Goal: Task Accomplishment & Management: Use online tool/utility

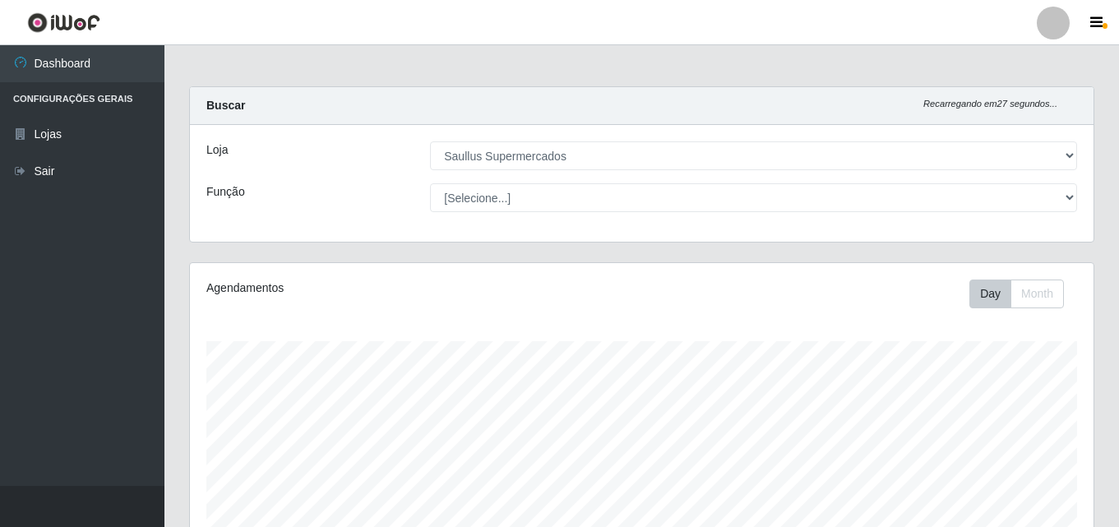
select select "423"
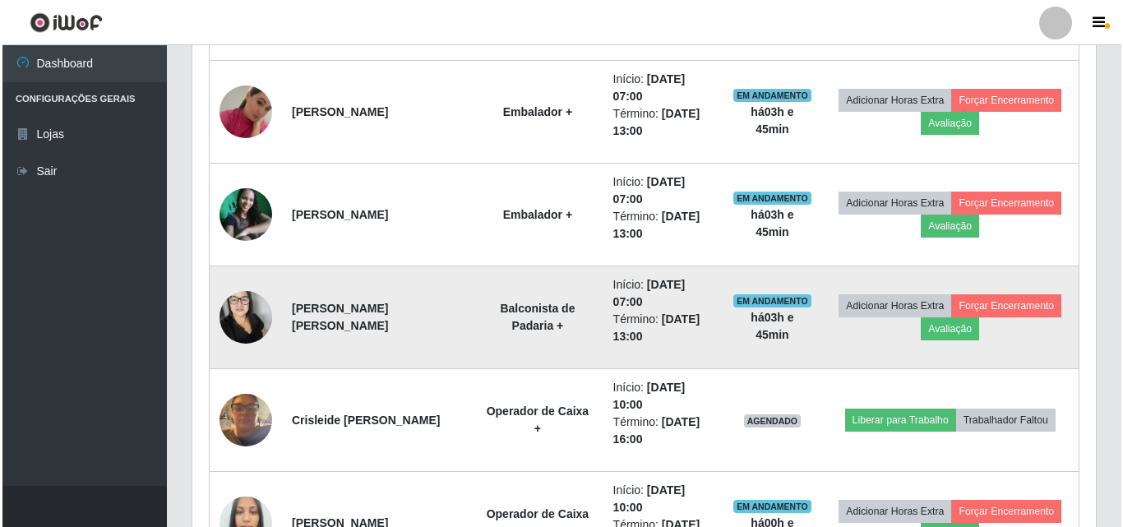
scroll to position [848, 0]
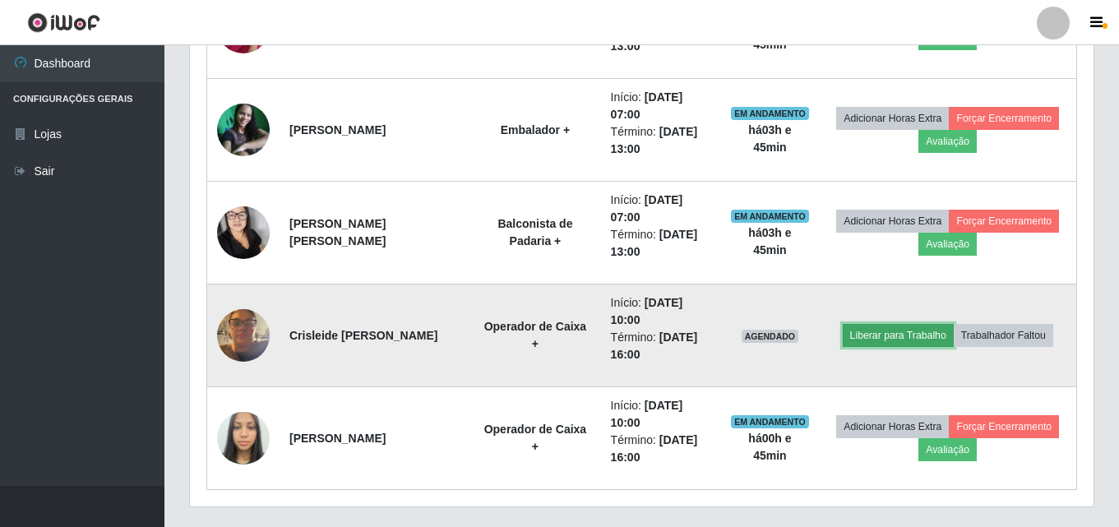
click at [923, 343] on button "Liberar para Trabalho" at bounding box center [898, 335] width 111 height 23
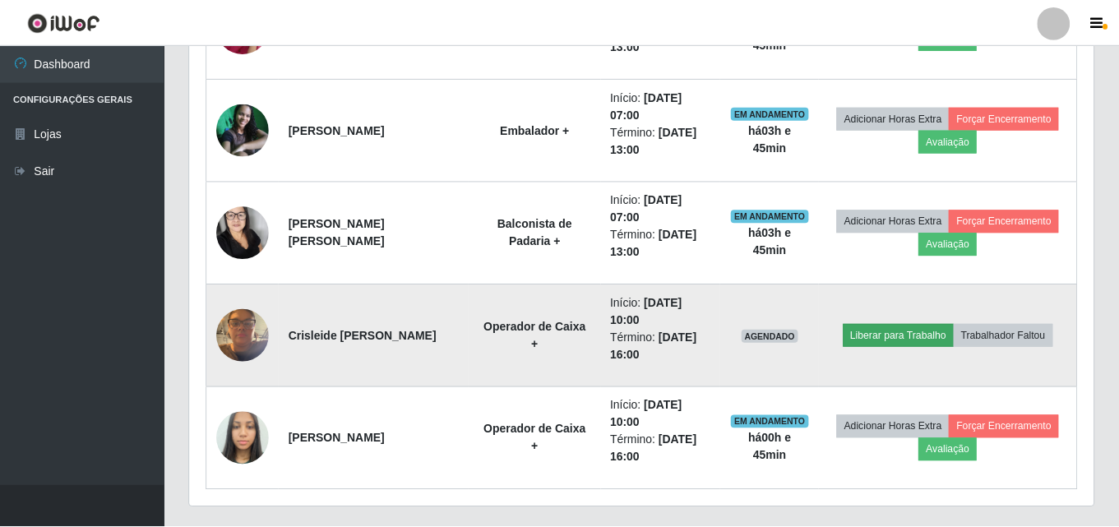
scroll to position [341, 895]
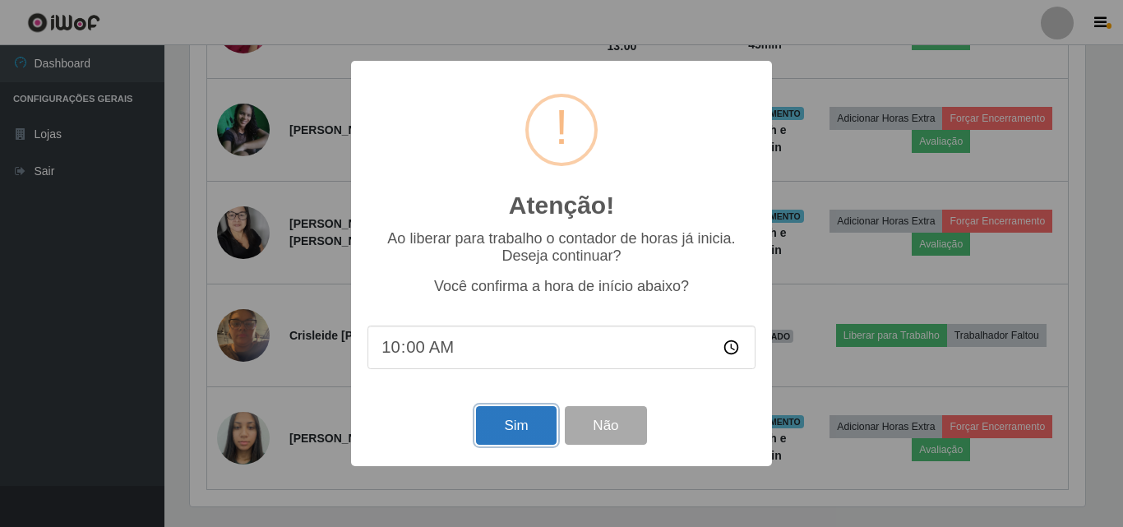
click at [506, 428] on button "Sim" at bounding box center [516, 425] width 80 height 39
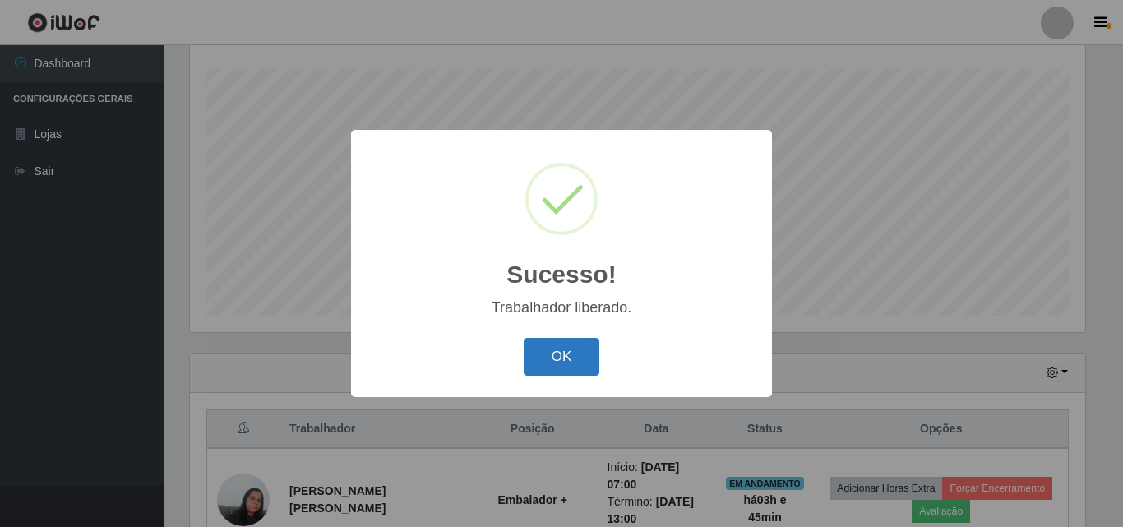
click at [560, 350] on button "OK" at bounding box center [562, 357] width 76 height 39
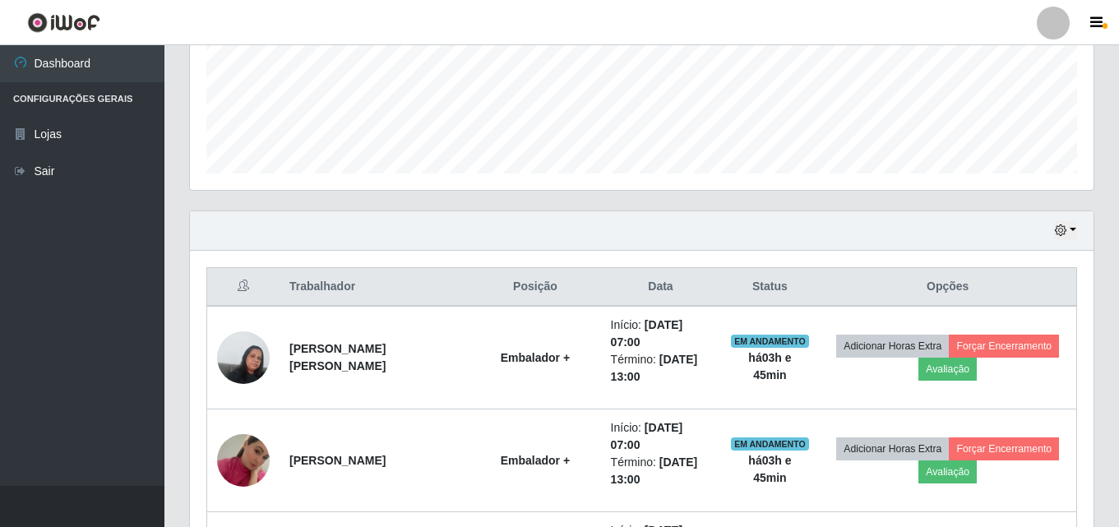
scroll to position [395, 0]
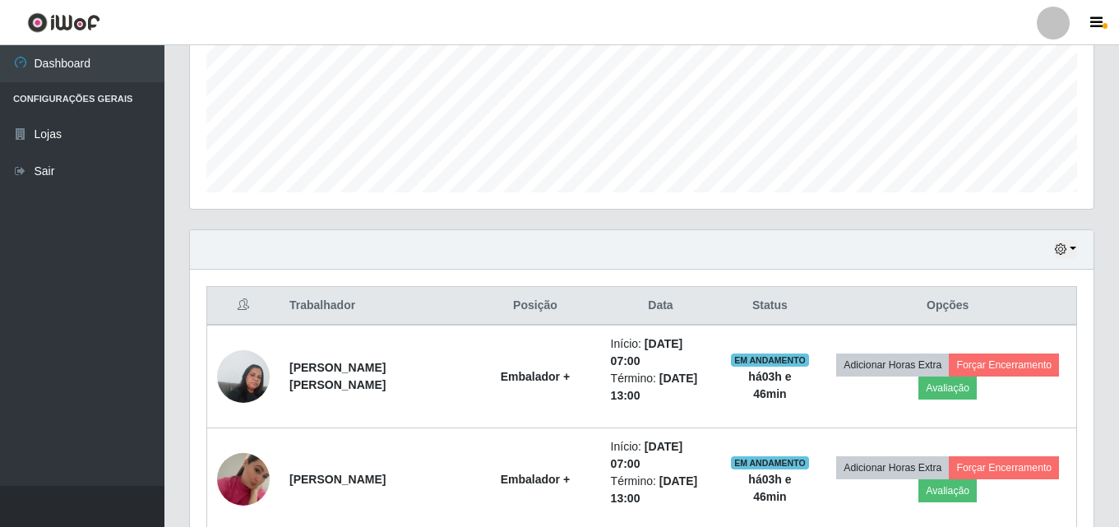
click at [1078, 248] on div "Hoje 1 dia 3 dias 1 Semana Não encerrados" at bounding box center [642, 249] width 904 height 39
click at [1075, 248] on button "button" at bounding box center [1065, 249] width 23 height 19
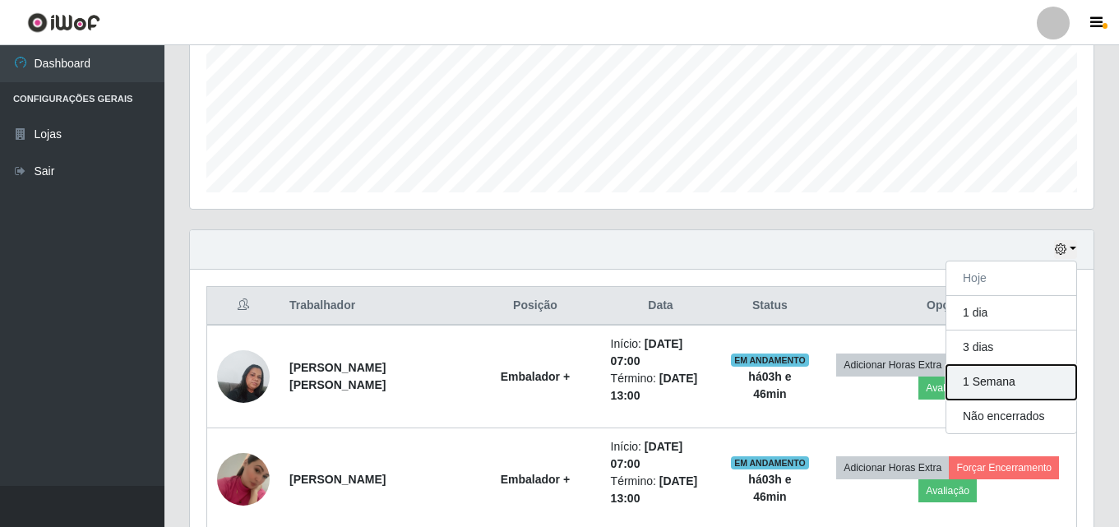
click at [1026, 372] on button "1 Semana" at bounding box center [1011, 382] width 130 height 35
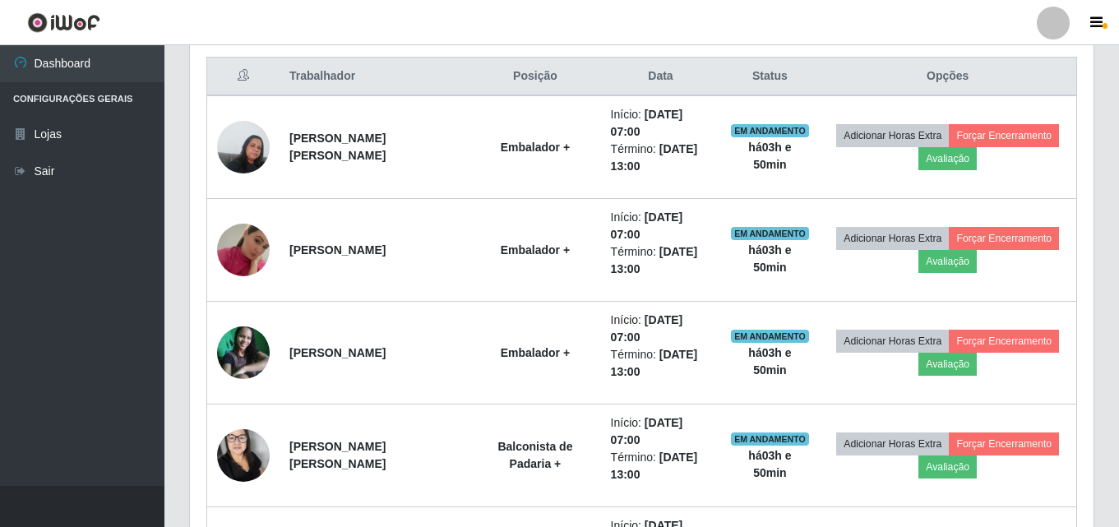
scroll to position [560, 0]
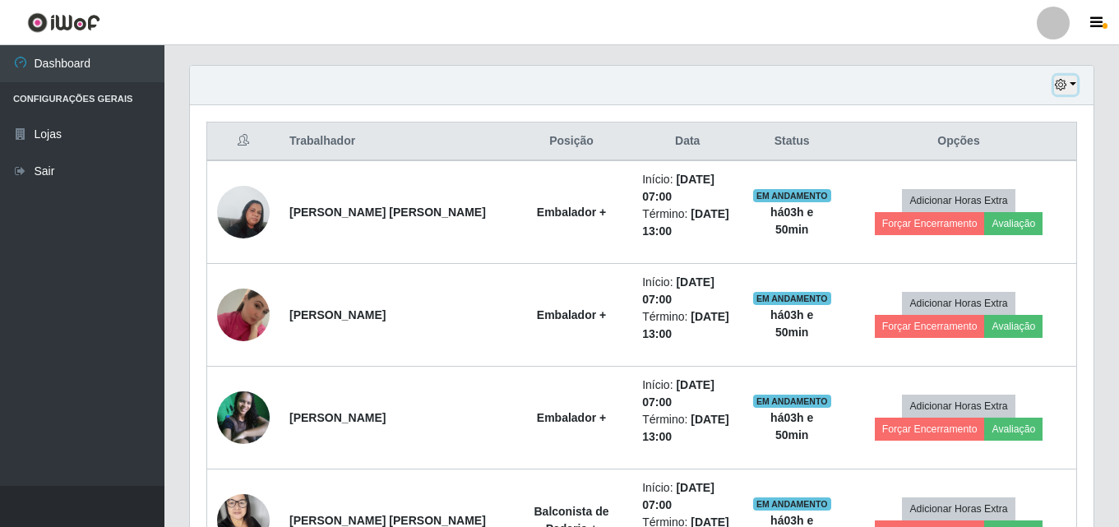
click at [1073, 87] on button "button" at bounding box center [1065, 85] width 23 height 19
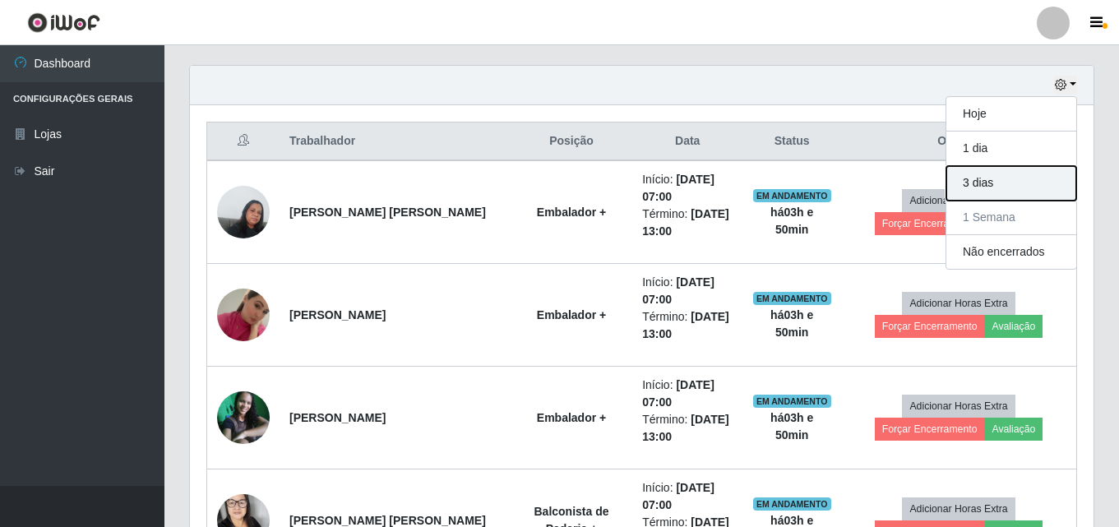
click at [1032, 178] on button "3 dias" at bounding box center [1011, 183] width 130 height 35
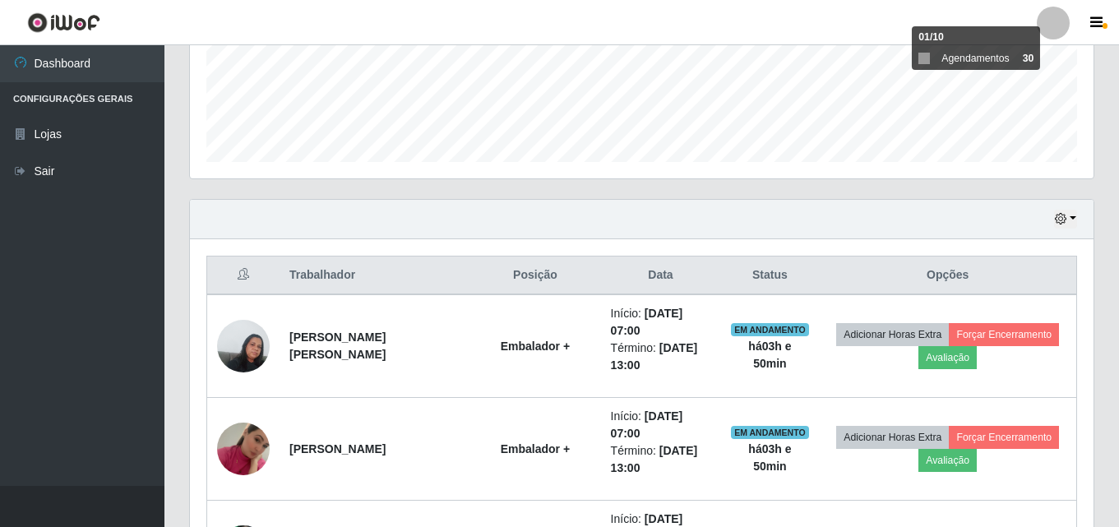
scroll to position [395, 0]
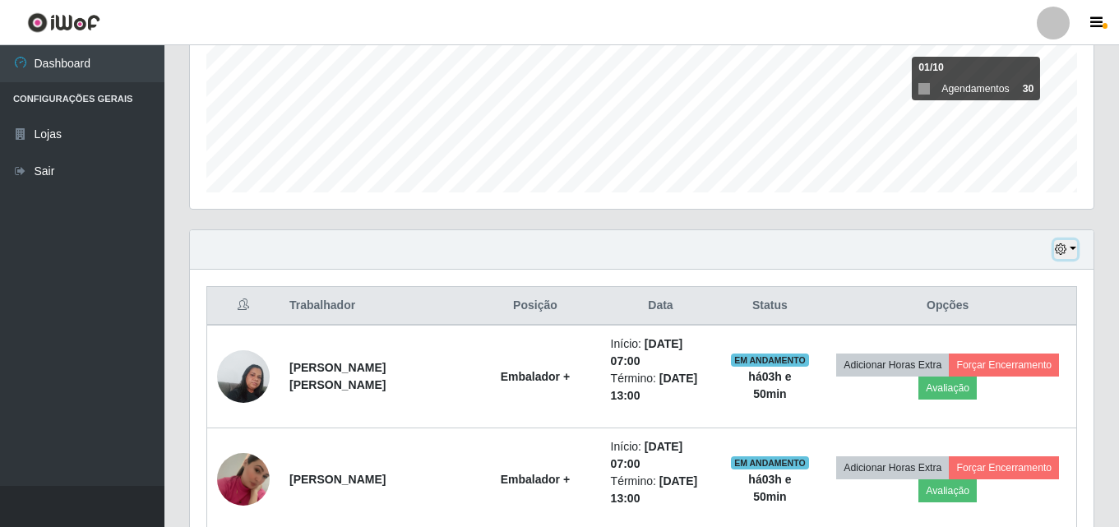
click at [1074, 252] on button "button" at bounding box center [1065, 249] width 23 height 19
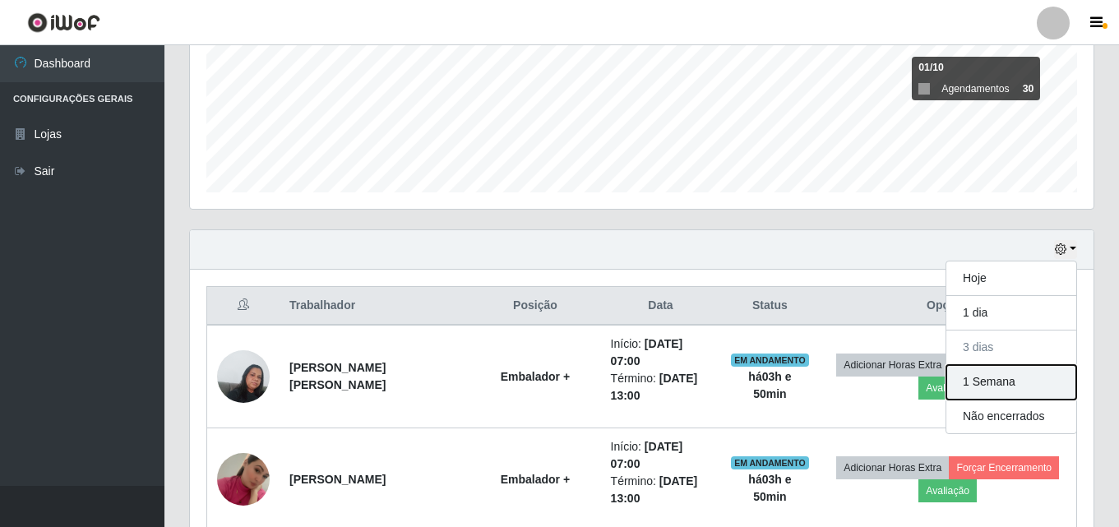
click at [1045, 376] on button "1 Semana" at bounding box center [1011, 382] width 130 height 35
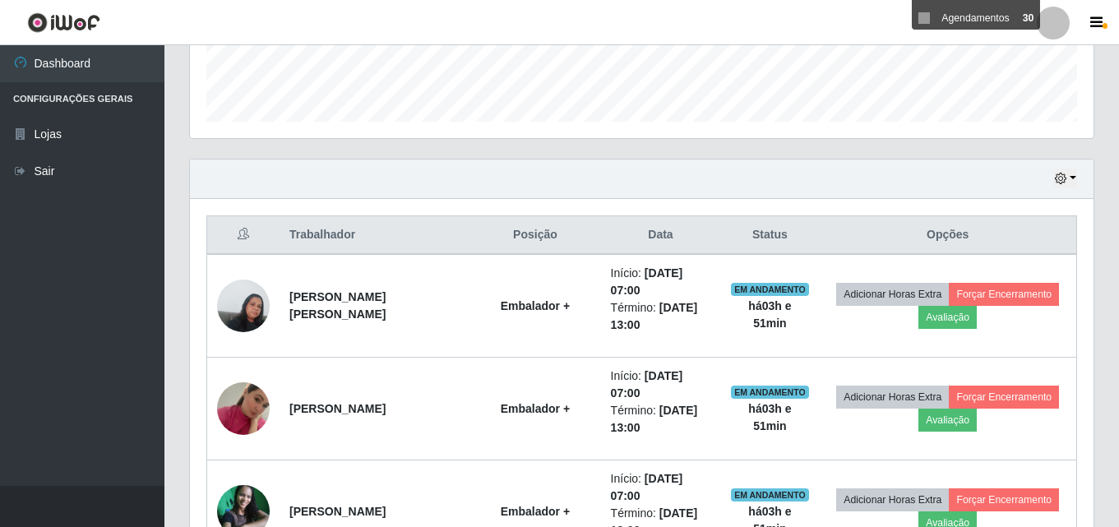
scroll to position [231, 0]
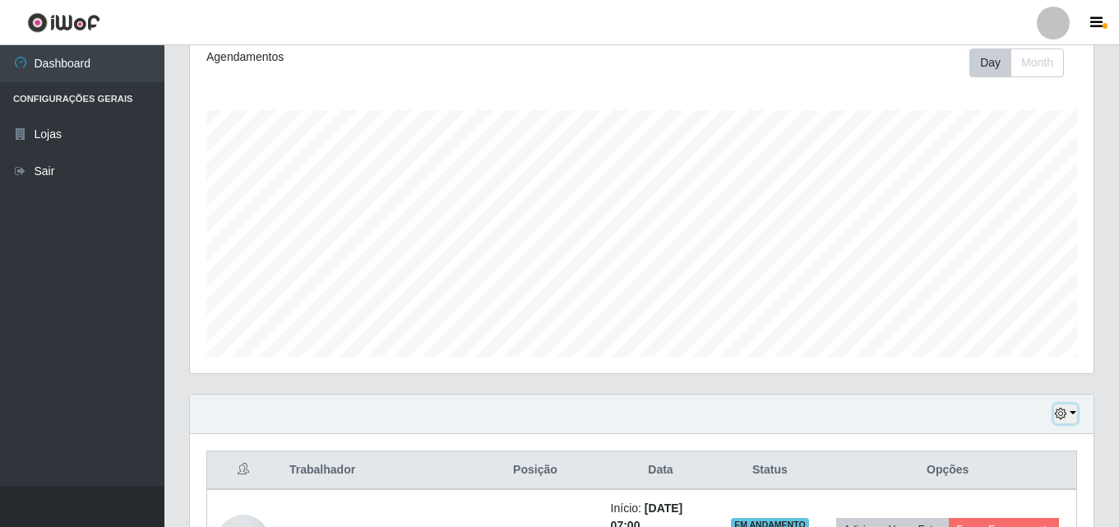
click at [1075, 412] on button "button" at bounding box center [1065, 414] width 23 height 19
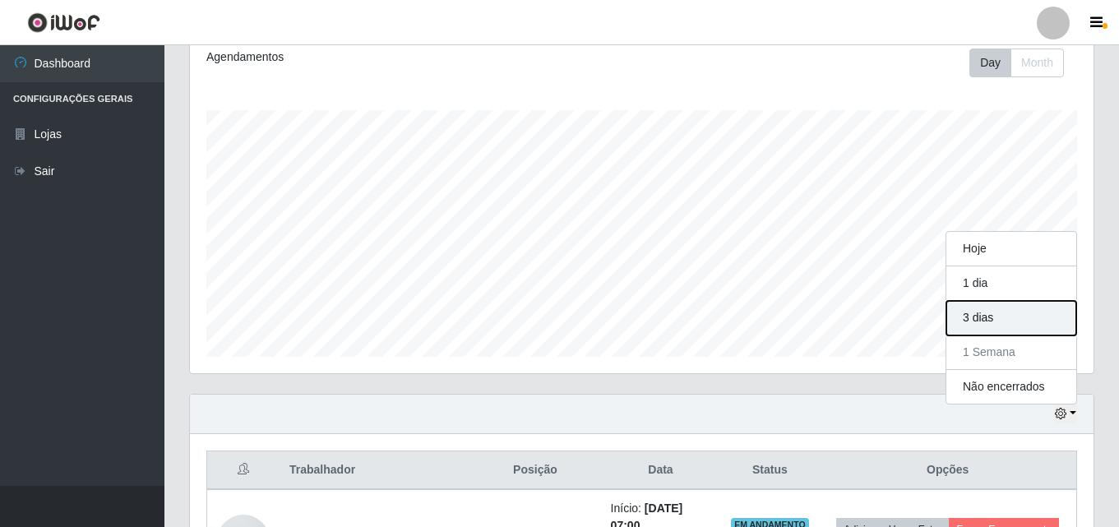
click at [1001, 323] on button "3 dias" at bounding box center [1011, 318] width 130 height 35
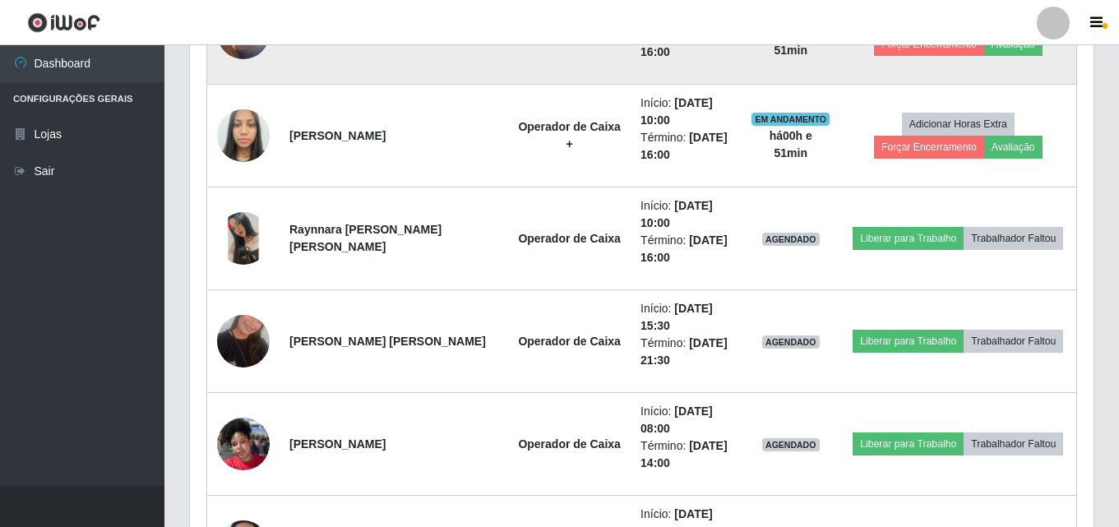
scroll to position [1177, 0]
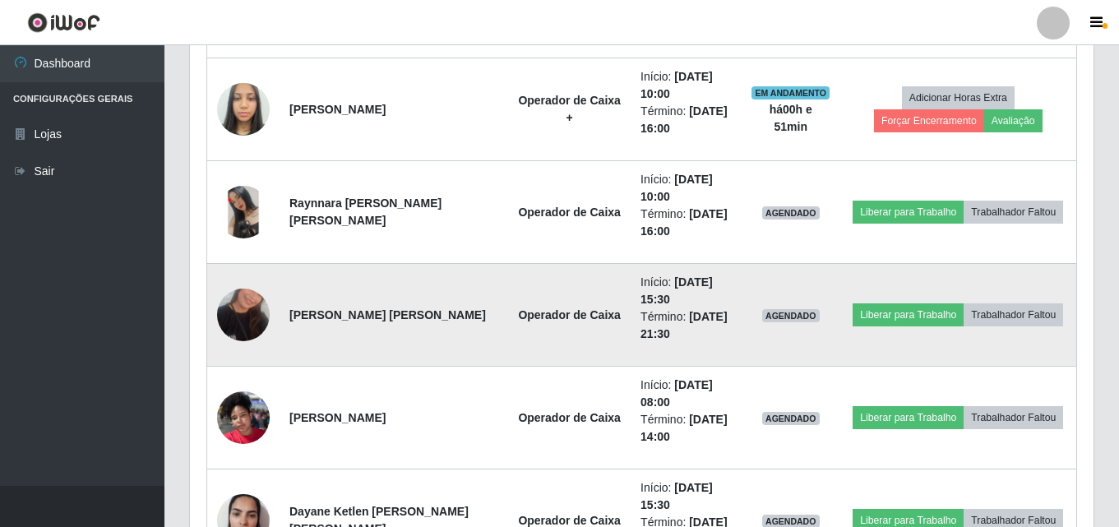
click at [257, 321] on img at bounding box center [243, 315] width 53 height 94
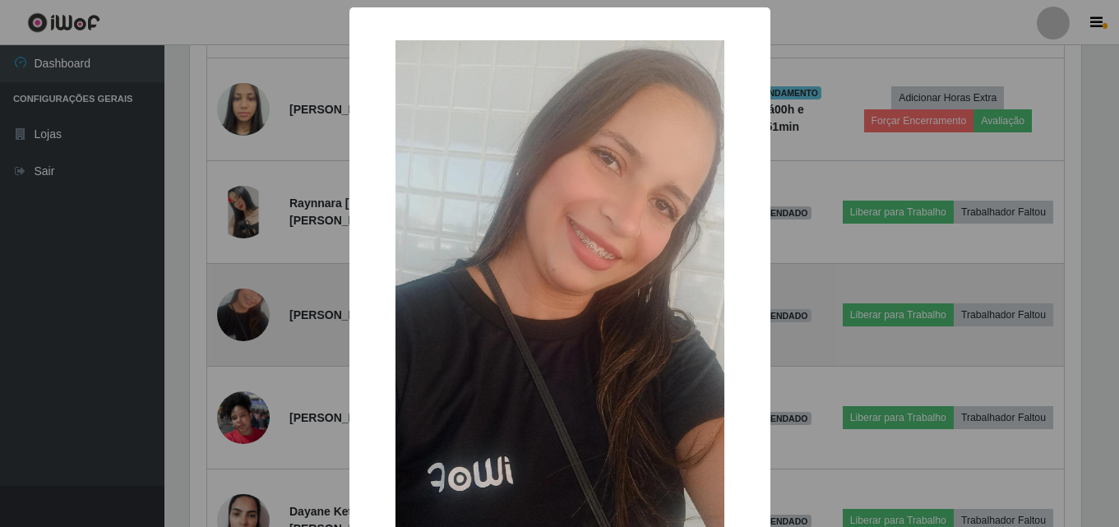
scroll to position [341, 895]
click at [257, 321] on div "× OK Cancel" at bounding box center [561, 263] width 1123 height 527
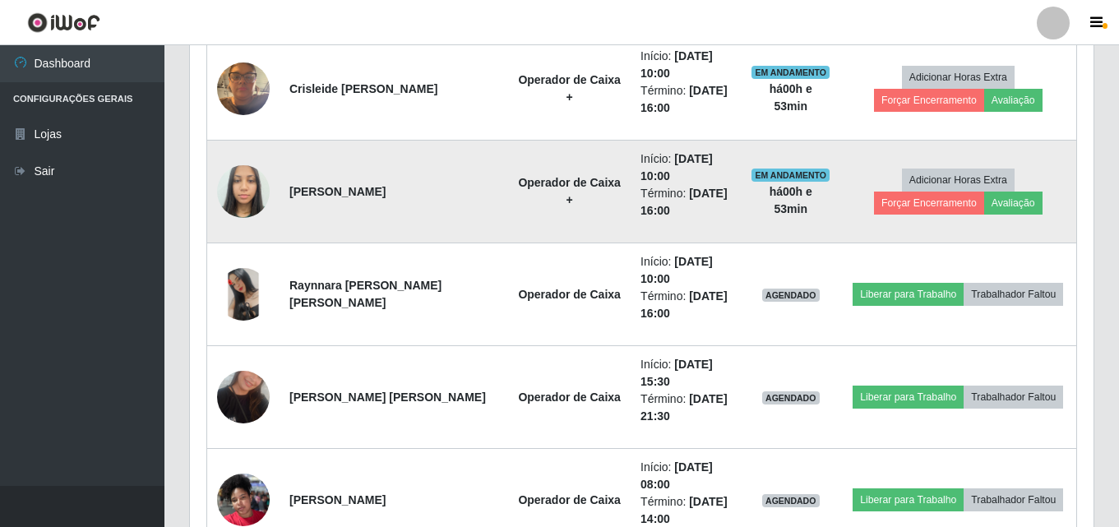
scroll to position [889, 0]
